Goal: Task Accomplishment & Management: Use online tool/utility

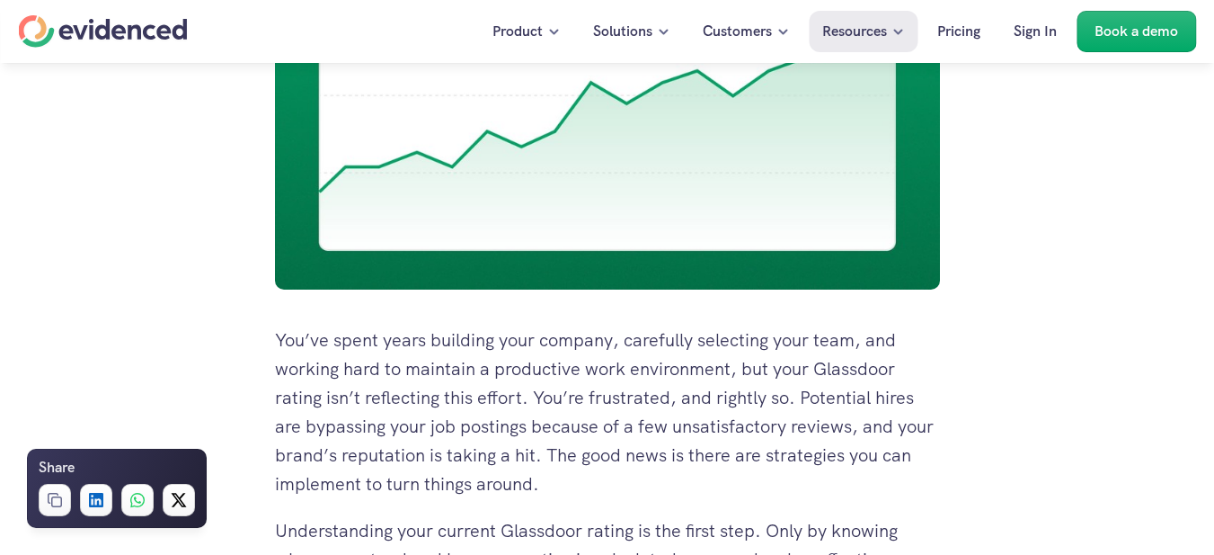
scroll to position [815, 0]
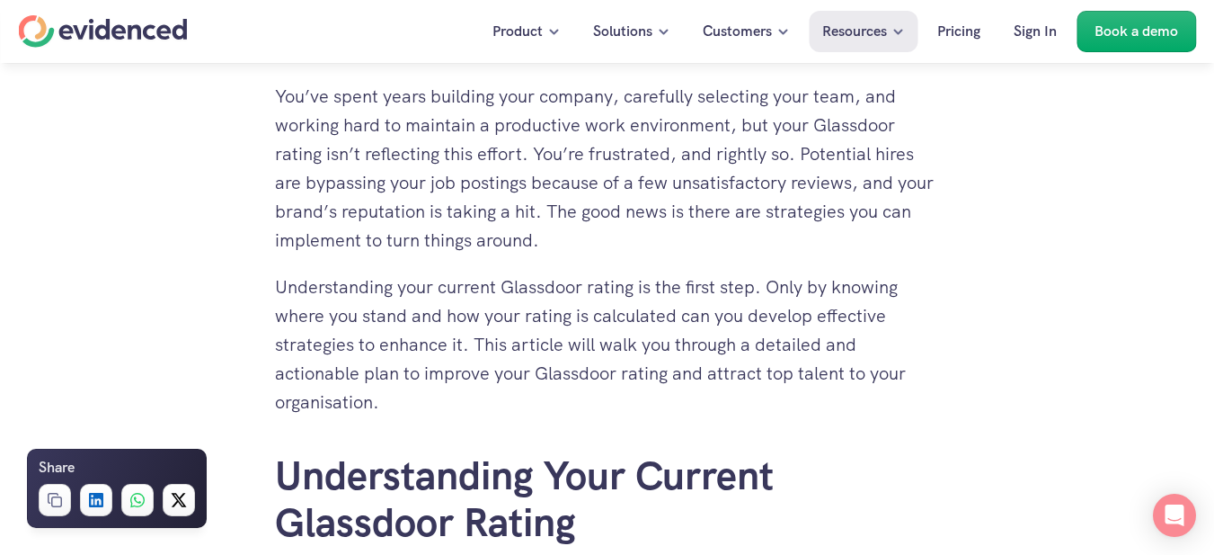
click at [277, 88] on div "Find out how mature your hiring process is Take the quiz" at bounding box center [607, 97] width 1214 height 68
click at [277, 94] on div "Find out how mature your hiring process is Take the quiz" at bounding box center [607, 97] width 1214 height 68
click at [278, 95] on div "Find out how mature your hiring process is Take the quiz" at bounding box center [607, 97] width 1214 height 68
click at [274, 95] on div "Find out how mature your hiring process is Take the quiz" at bounding box center [607, 97] width 1214 height 68
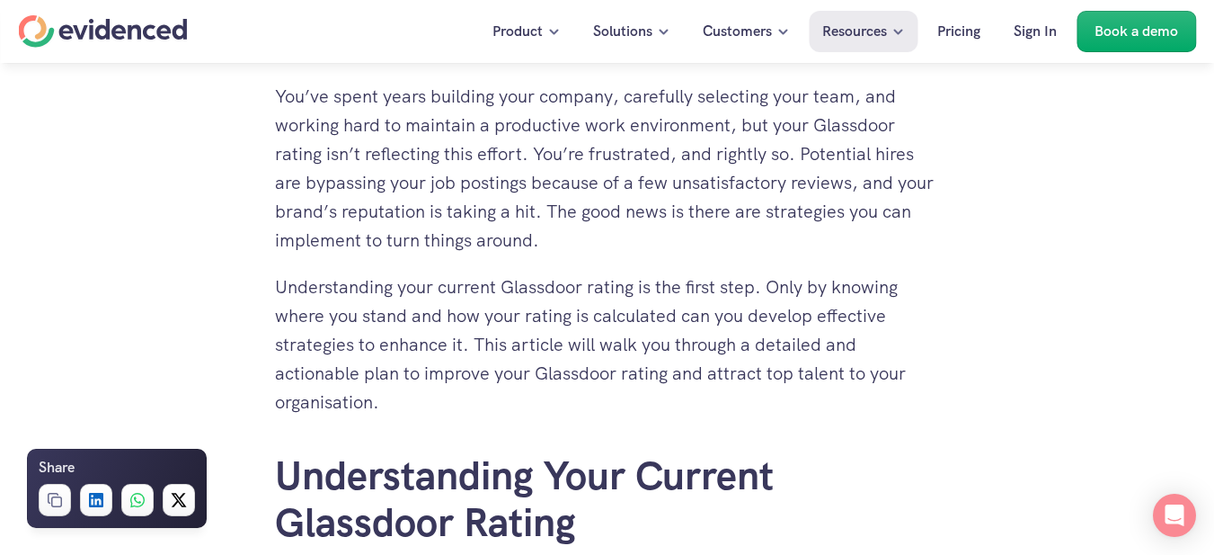
click at [274, 95] on div "Find out how mature your hiring process is Take the quiz" at bounding box center [607, 97] width 1214 height 68
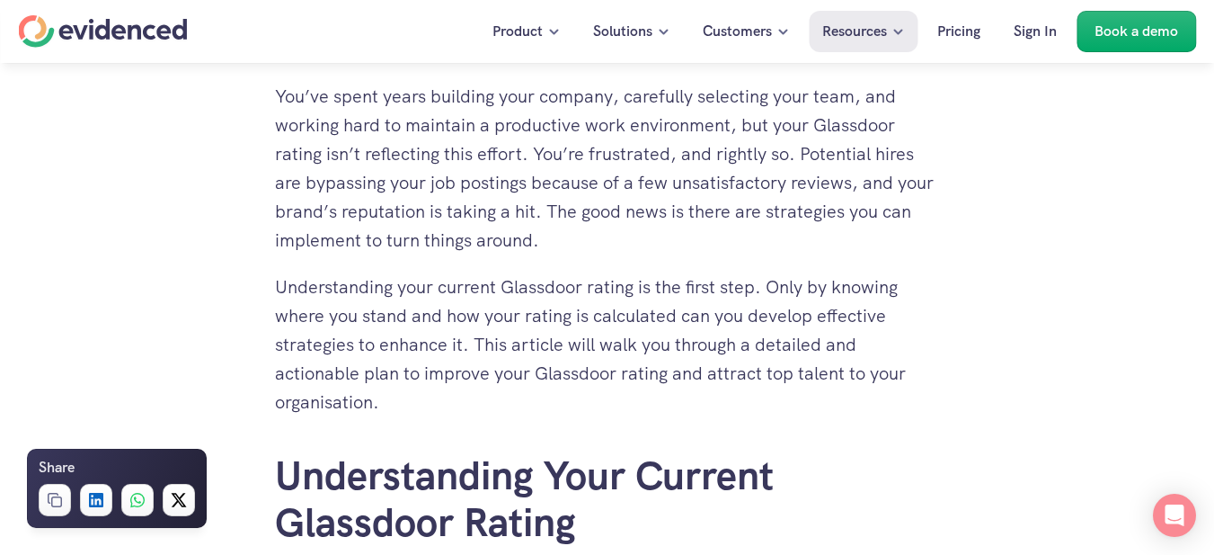
click at [274, 95] on div "Find out how mature your hiring process is Take the quiz" at bounding box center [607, 97] width 1214 height 68
click at [297, 95] on div "Find out how mature your hiring process is Take the quiz" at bounding box center [607, 97] width 1214 height 68
click at [278, 92] on div "Find out how mature your hiring process is Take the quiz" at bounding box center [607, 97] width 1214 height 68
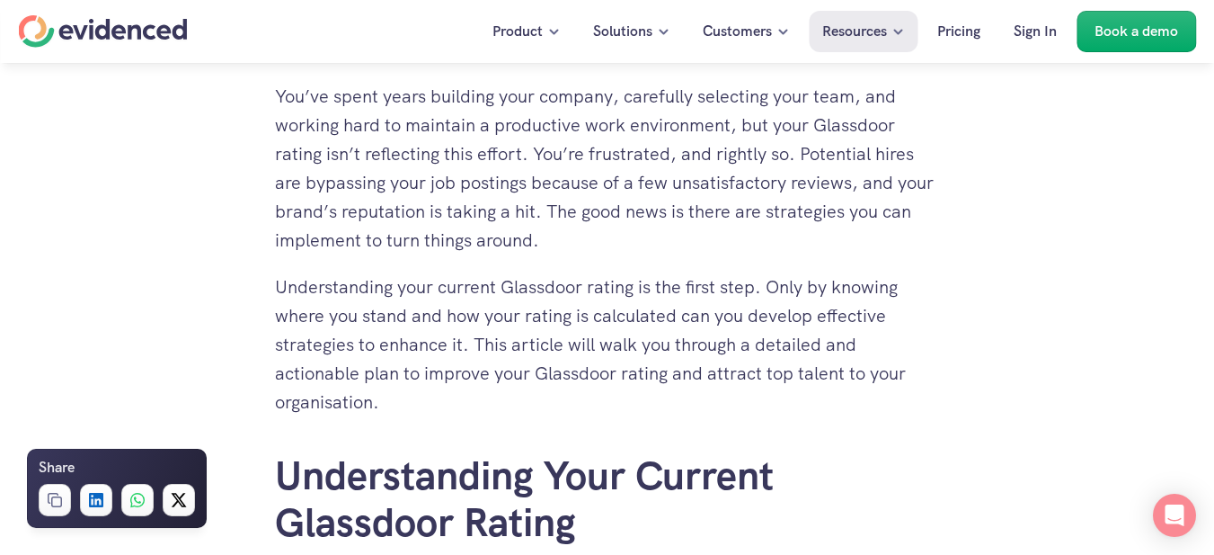
click at [296, 88] on div "Find out how mature your hiring process is Take the quiz" at bounding box center [607, 97] width 1214 height 68
click at [277, 90] on div "Find out how mature your hiring process is Take the quiz" at bounding box center [607, 97] width 1214 height 68
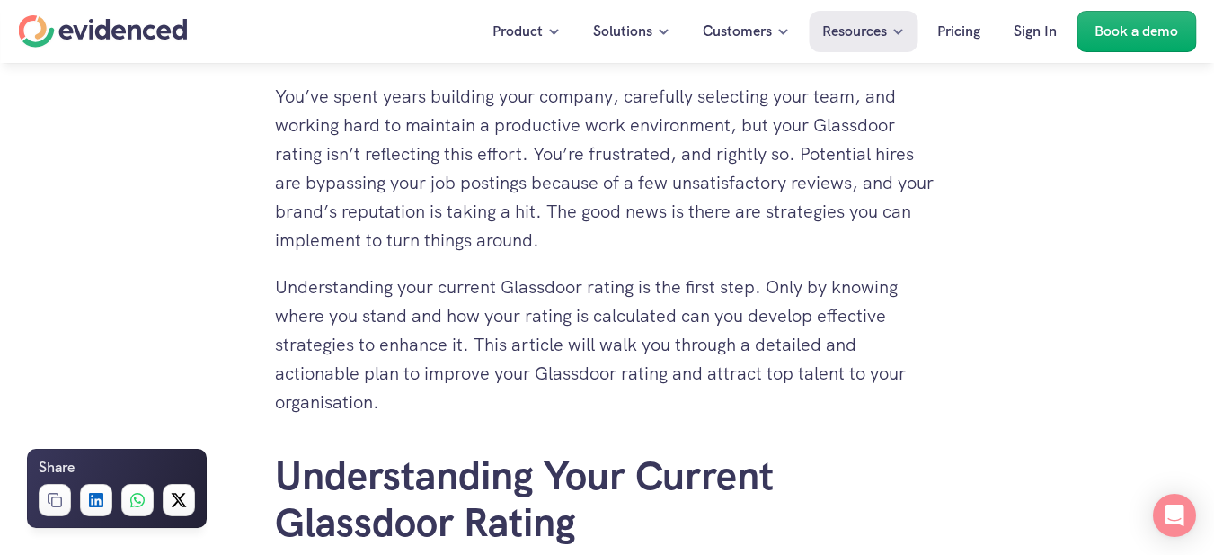
click at [284, 95] on div "Find out how mature your hiring process is Take the quiz" at bounding box center [607, 97] width 1214 height 68
click at [278, 95] on div "Find out how mature your hiring process is Take the quiz" at bounding box center [607, 97] width 1214 height 68
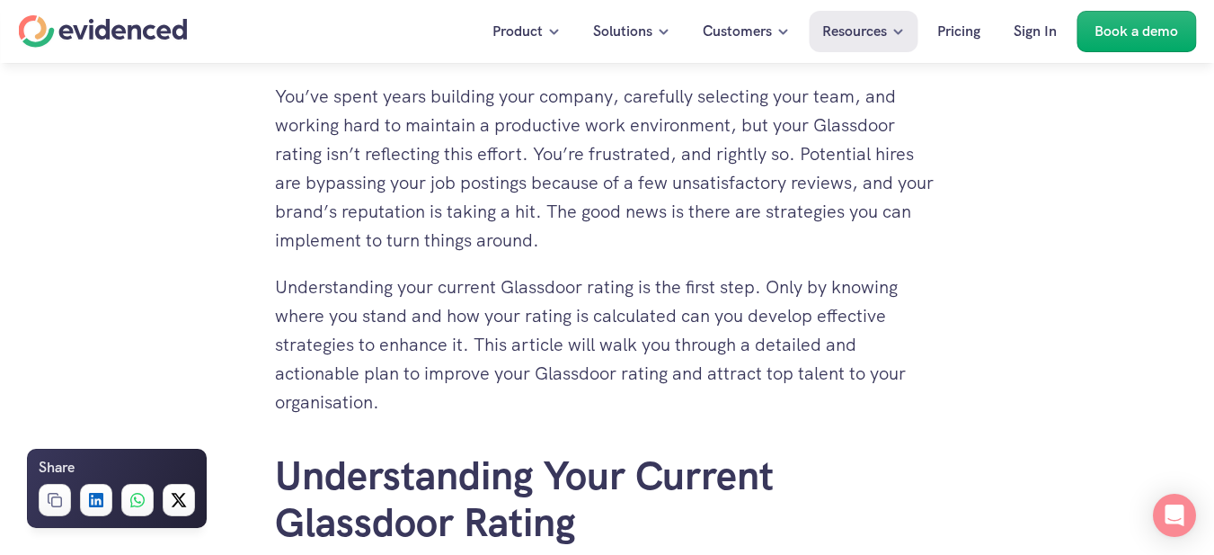
click at [278, 95] on div "Find out how mature your hiring process is Take the quiz" at bounding box center [607, 97] width 1214 height 68
click at [280, 92] on div "Find out how mature your hiring process is Take the quiz" at bounding box center [607, 97] width 1214 height 68
drag, startPoint x: 270, startPoint y: 87, endPoint x: 309, endPoint y: 96, distance: 40.6
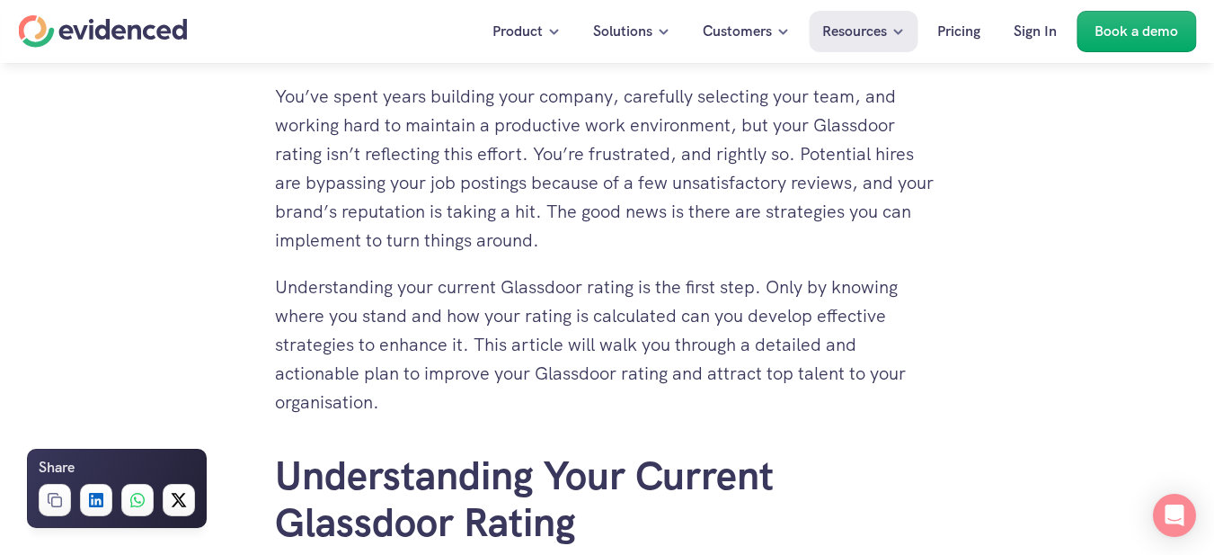
click at [309, 96] on div "Find out how mature your hiring process is Take the quiz" at bounding box center [607, 97] width 1214 height 68
click at [278, 99] on div "Find out how mature your hiring process is Take the quiz" at bounding box center [607, 97] width 1214 height 68
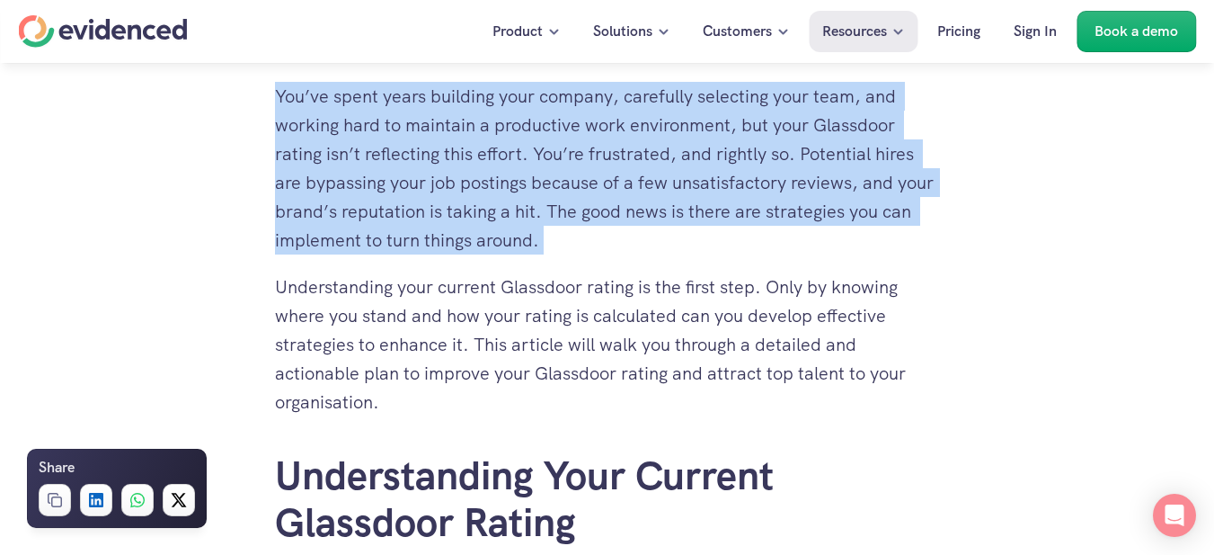
drag, startPoint x: 278, startPoint y: 99, endPoint x: 493, endPoint y: 155, distance: 222.1
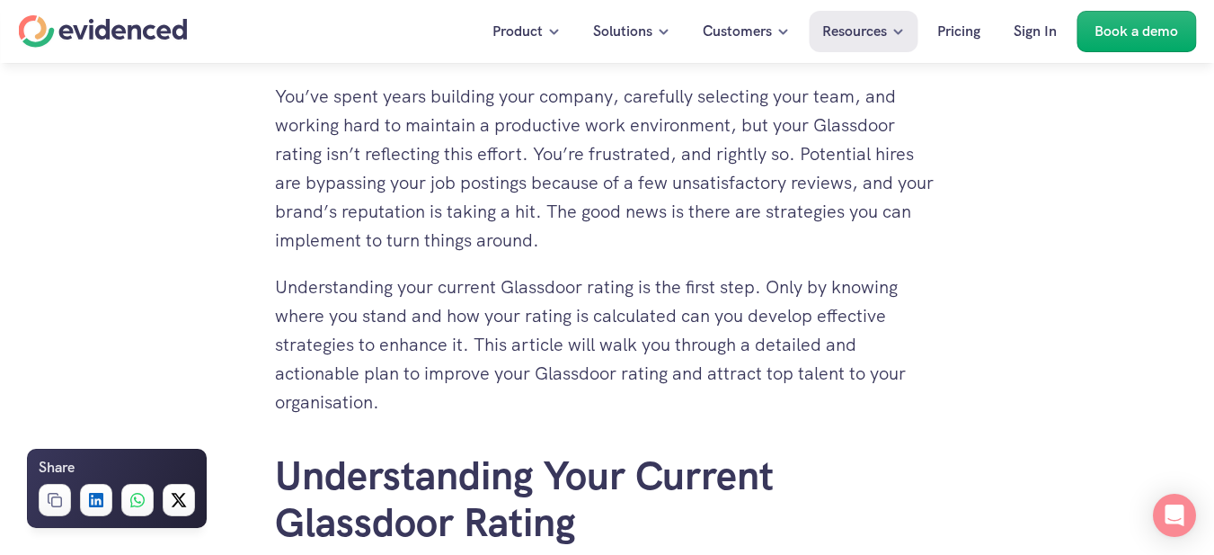
drag, startPoint x: 272, startPoint y: 93, endPoint x: 294, endPoint y: 106, distance: 25.4
click at [294, 106] on div "Find out how mature your hiring process is Take the quiz" at bounding box center [607, 97] width 1214 height 68
click at [272, 89] on div "Find out how mature your hiring process is Take the quiz" at bounding box center [607, 97] width 1214 height 68
drag, startPoint x: 272, startPoint y: 89, endPoint x: 358, endPoint y: 129, distance: 94.5
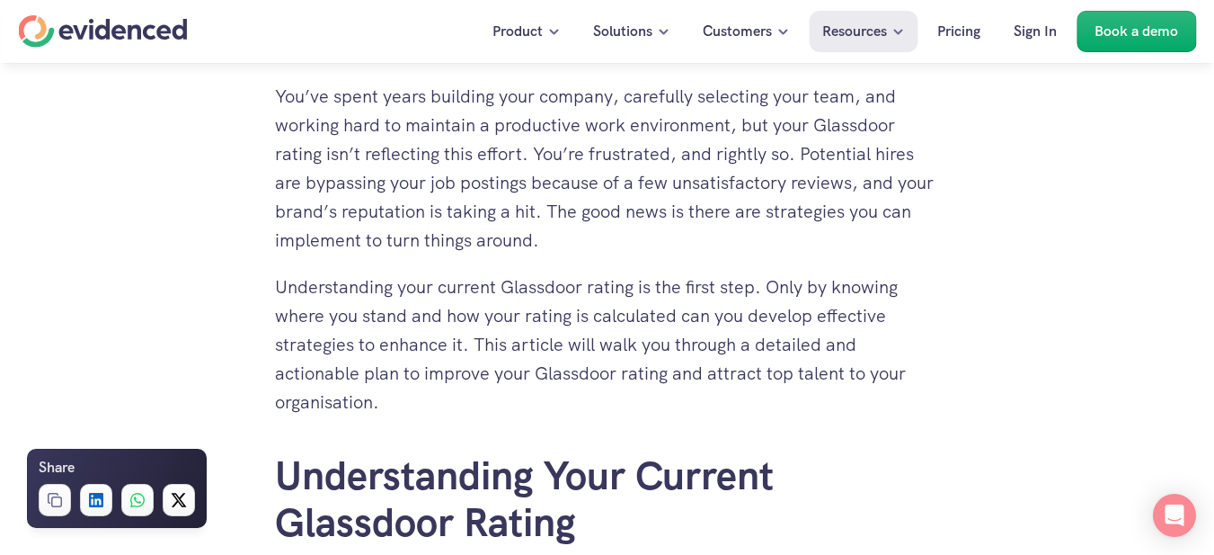
click at [360, 131] on div "Find out how mature your hiring process is Take the quiz" at bounding box center [607, 97] width 1214 height 68
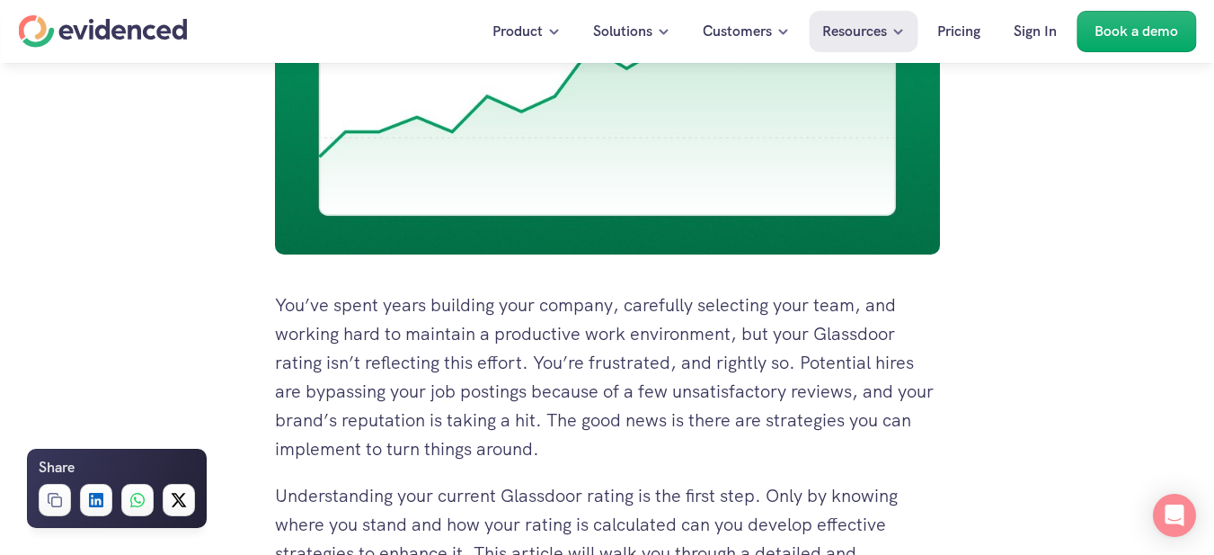
scroll to position [795, 0]
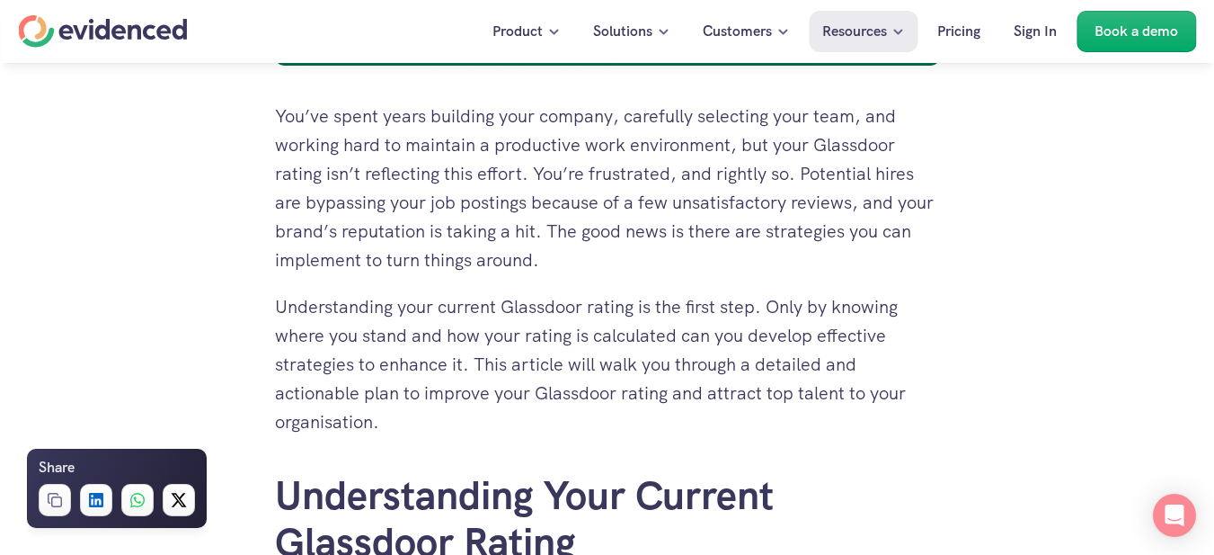
click at [300, 110] on div "Find out how mature your hiring process is Take the quiz" at bounding box center [607, 97] width 1214 height 68
drag, startPoint x: 300, startPoint y: 110, endPoint x: 244, endPoint y: 120, distance: 57.5
click at [244, 120] on div "Find out how mature your hiring process is Take the quiz" at bounding box center [607, 97] width 1214 height 68
click at [278, 114] on div "Find out how mature your hiring process is Take the quiz" at bounding box center [607, 97] width 1214 height 68
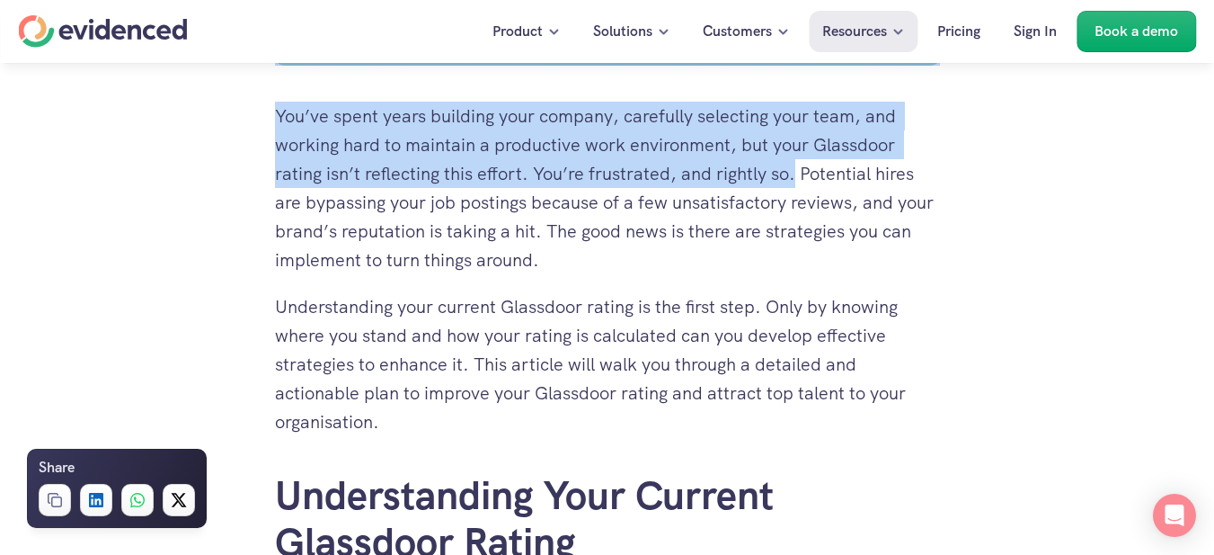
drag, startPoint x: 278, startPoint y: 114, endPoint x: 793, endPoint y: 164, distance: 517.4
